Goal: Task Accomplishment & Management: Manage account settings

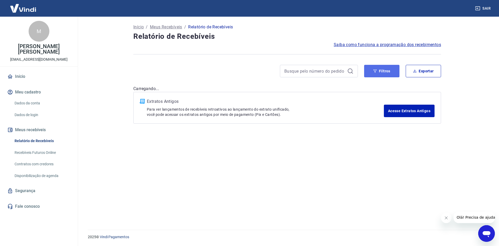
click at [389, 69] on button "Filtros" at bounding box center [381, 71] width 35 height 12
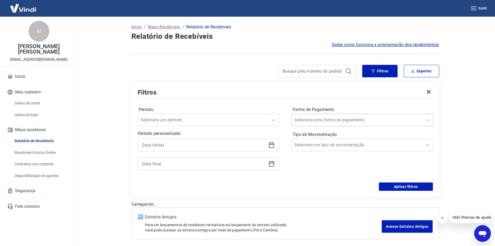
click at [331, 118] on input "Forma de Pagamento" at bounding box center [320, 120] width 52 height 6
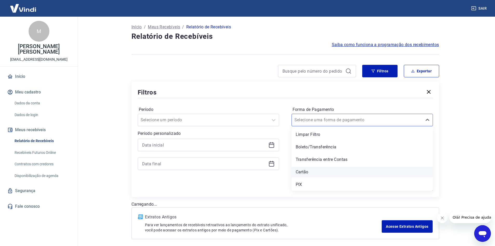
click at [312, 172] on div "Cartão" at bounding box center [362, 172] width 141 height 10
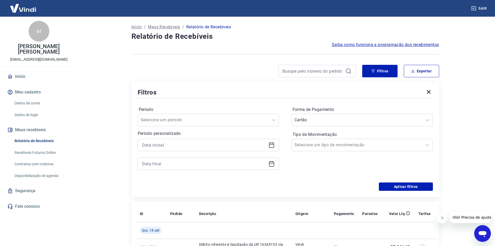
click at [170, 138] on div "Período personalizado" at bounding box center [208, 149] width 141 height 39
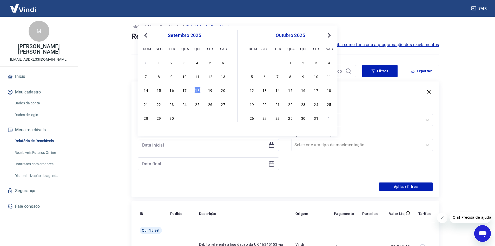
click at [174, 146] on input at bounding box center [204, 145] width 124 height 8
click at [186, 89] on div "17" at bounding box center [184, 90] width 6 height 6
type input "[DATE]"
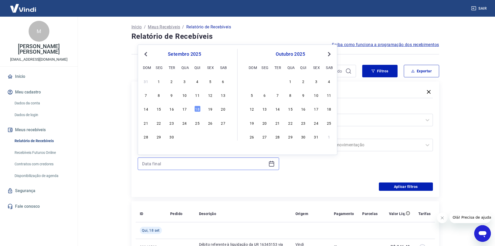
click at [179, 166] on input at bounding box center [204, 164] width 124 height 8
click at [183, 107] on div "17" at bounding box center [184, 108] width 6 height 6
type input "[DATE]"
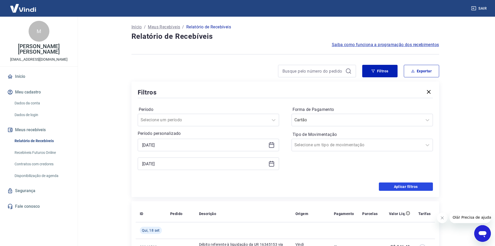
click at [387, 188] on button "Aplicar filtros" at bounding box center [406, 186] width 54 height 8
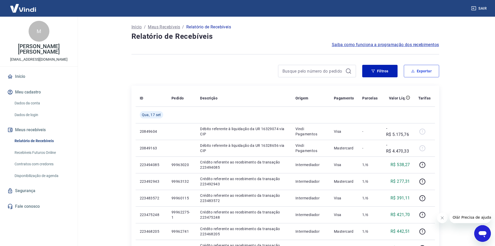
click at [425, 67] on button "Exportar" at bounding box center [421, 71] width 35 height 12
type input "[DATE]"
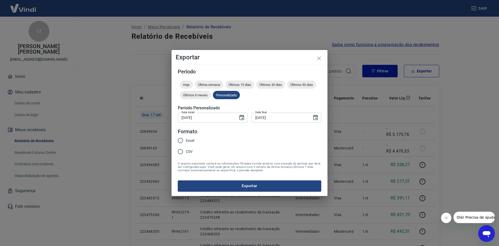
click at [186, 139] on span "Excel" at bounding box center [190, 140] width 8 height 5
click at [186, 139] on input "Excel" at bounding box center [180, 140] width 11 height 11
radio input "true"
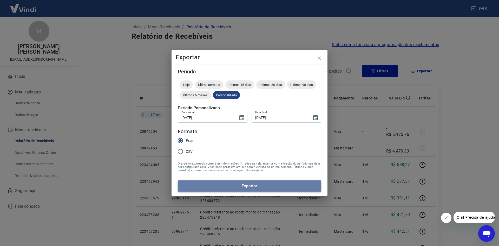
click at [247, 187] on button "Exportar" at bounding box center [249, 185] width 143 height 11
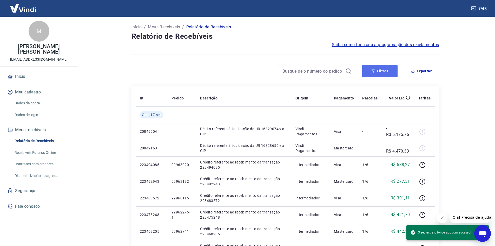
click at [374, 73] on button "Filtros" at bounding box center [379, 71] width 35 height 12
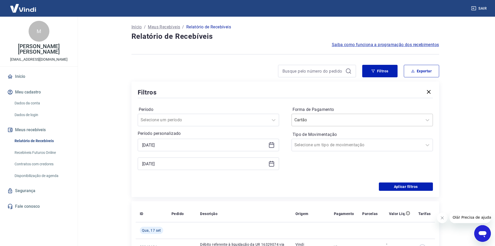
click at [326, 121] on input "Forma de Pagamento" at bounding box center [320, 120] width 52 height 6
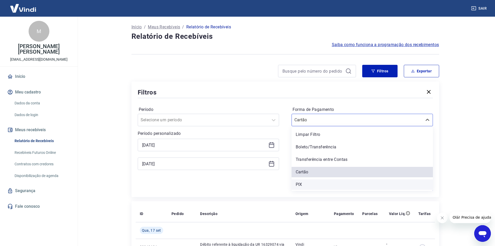
click at [315, 180] on div "PIX" at bounding box center [362, 184] width 141 height 10
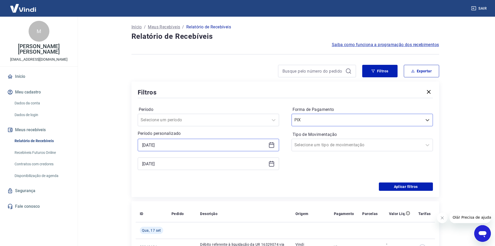
click at [204, 144] on input "[DATE]" at bounding box center [204, 145] width 124 height 8
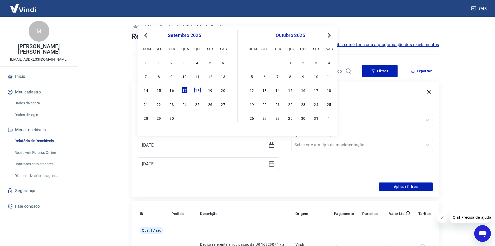
click at [198, 89] on div "18" at bounding box center [197, 90] width 6 height 6
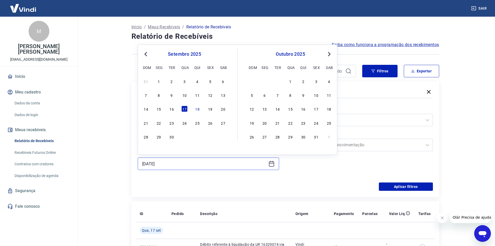
click at [176, 163] on input "[DATE]" at bounding box center [204, 164] width 124 height 8
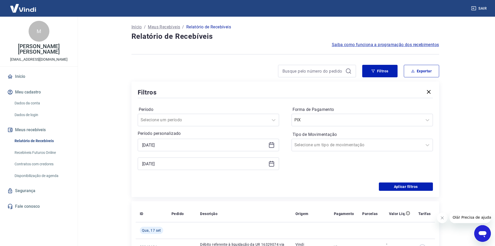
drag, startPoint x: 223, startPoint y: 184, endPoint x: 223, endPoint y: 172, distance: 12.0
click at [223, 183] on div "Aplicar filtros" at bounding box center [285, 186] width 295 height 8
click at [220, 143] on input "[DATE]" at bounding box center [204, 145] width 124 height 8
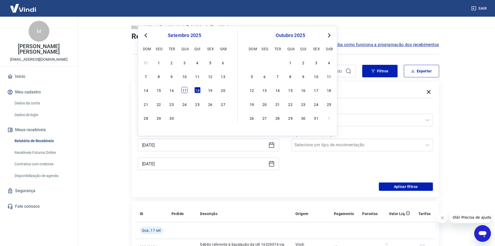
click at [186, 91] on div "17" at bounding box center [184, 90] width 6 height 6
type input "[DATE]"
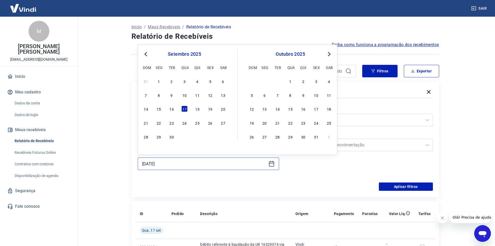
click at [173, 167] on input "[DATE]" at bounding box center [204, 164] width 124 height 8
click at [197, 110] on div "18" at bounding box center [197, 108] width 6 height 6
type input "[DATE]"
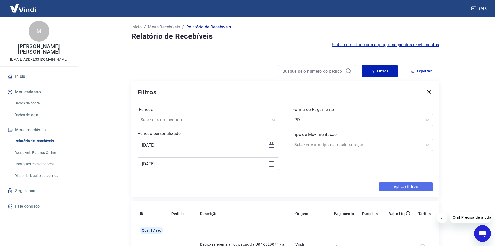
click at [386, 186] on button "Aplicar filtros" at bounding box center [406, 186] width 54 height 8
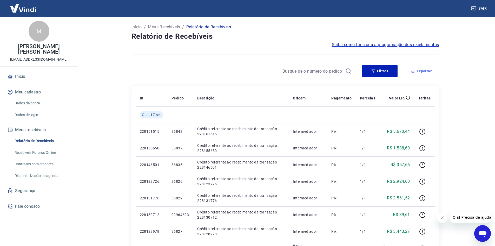
click at [424, 74] on button "Exportar" at bounding box center [421, 71] width 35 height 12
type input "[DATE]"
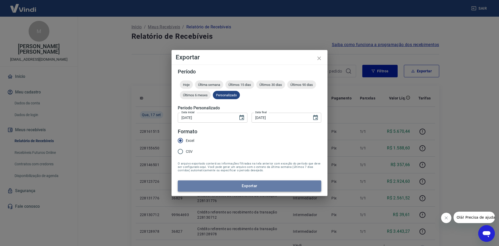
click at [252, 185] on button "Exportar" at bounding box center [249, 185] width 143 height 11
